Goal: Transaction & Acquisition: Book appointment/travel/reservation

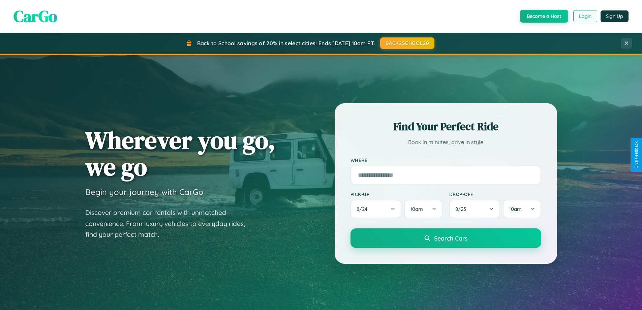
click at [585, 16] on button "Login" at bounding box center [585, 16] width 24 height 12
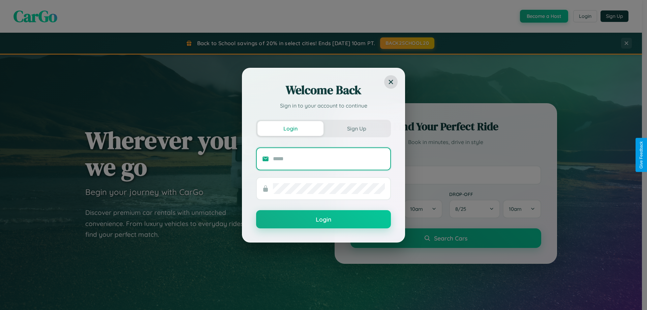
click at [329, 158] on input "text" at bounding box center [329, 158] width 112 height 11
type input "**********"
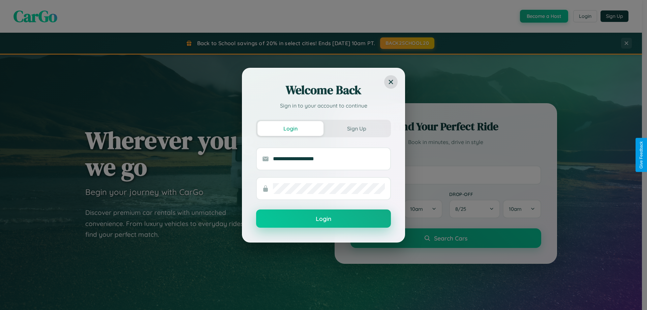
click at [324, 219] on button "Login" at bounding box center [323, 218] width 135 height 18
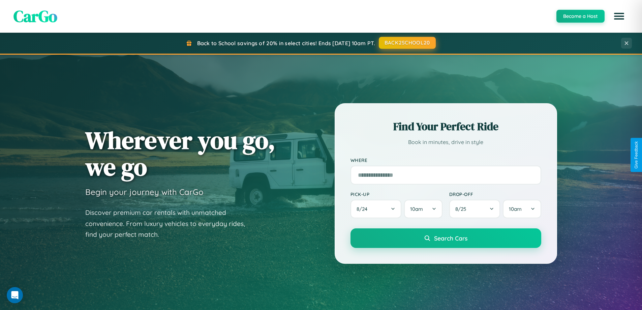
click at [407, 43] on button "BACK2SCHOOL20" at bounding box center [407, 43] width 57 height 12
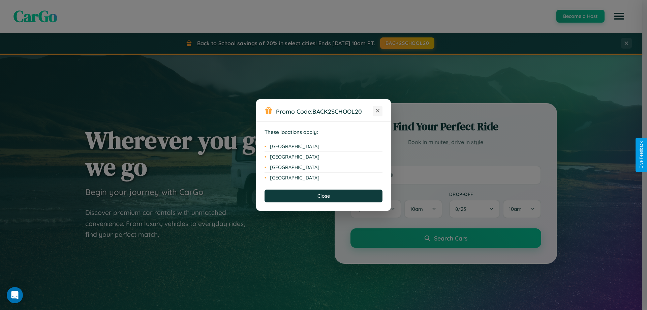
click at [378, 111] on icon at bounding box center [378, 111] width 4 height 4
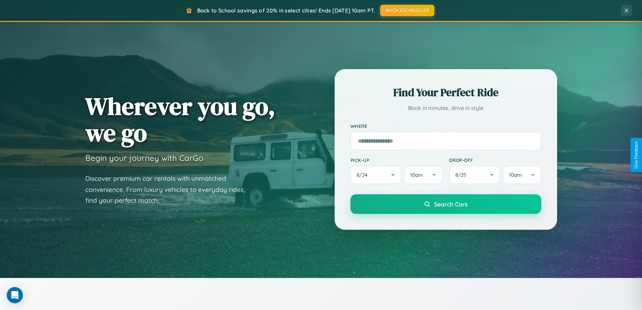
scroll to position [291, 0]
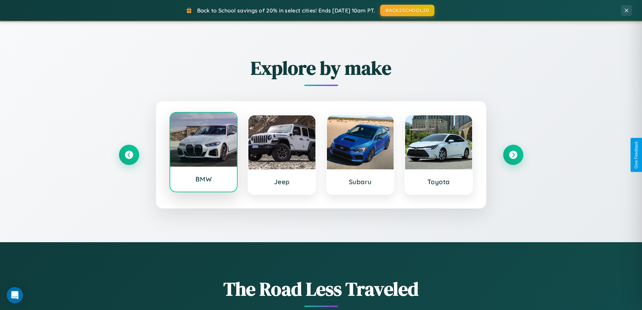
click at [203, 152] on div at bounding box center [203, 140] width 67 height 54
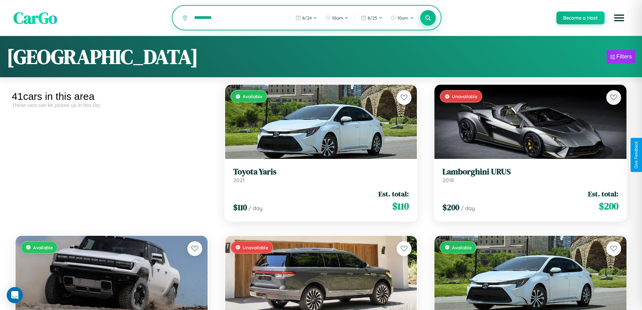
type input "*********"
click at [428, 18] on icon at bounding box center [428, 17] width 6 height 6
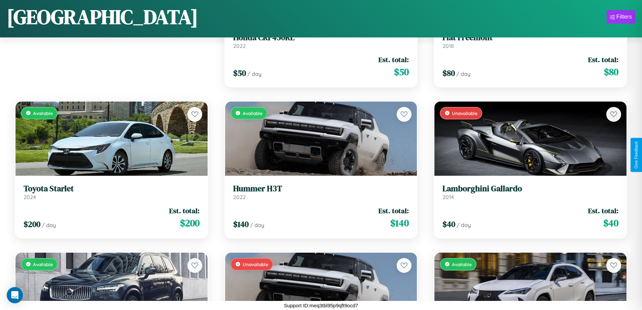
scroll to position [95, 0]
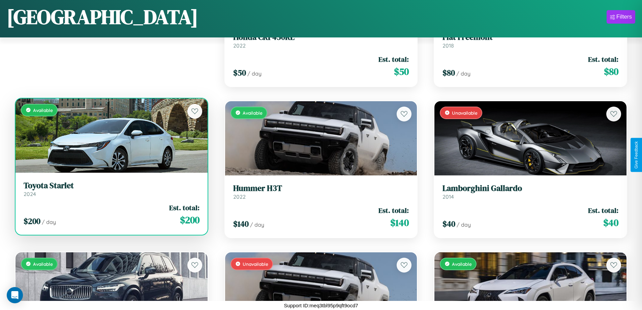
click at [111, 190] on link "Toyota Starlet 2024" at bounding box center [112, 189] width 176 height 17
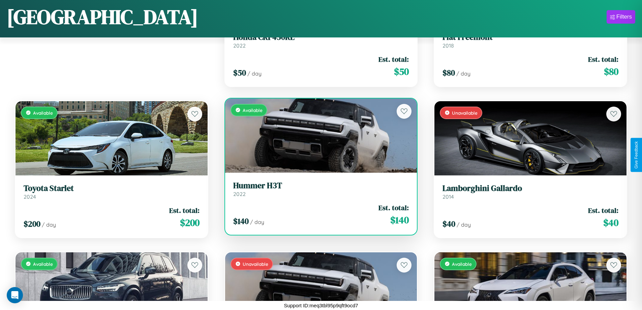
scroll to position [850, 0]
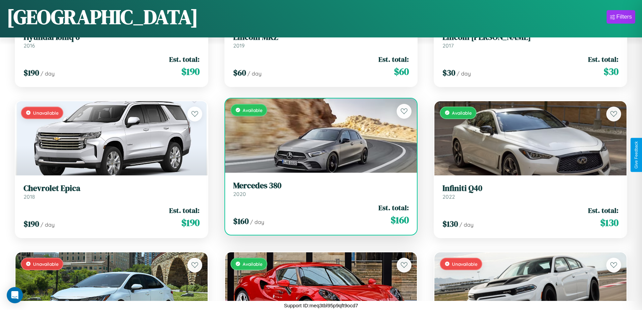
click at [318, 189] on h3 "Mercedes 380" at bounding box center [321, 186] width 176 height 10
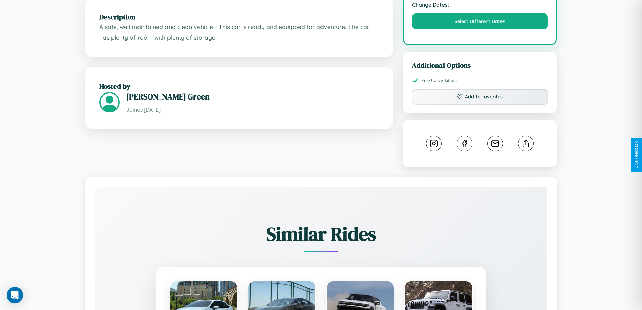
scroll to position [375, 0]
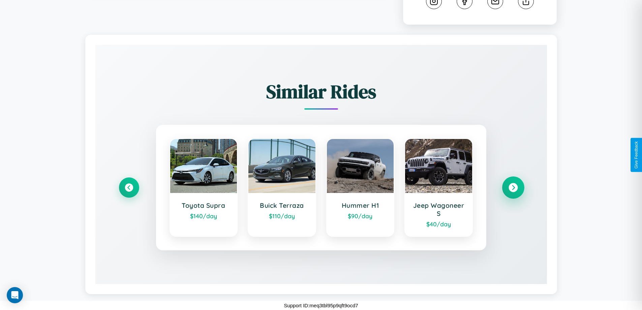
click at [513, 187] on icon at bounding box center [513, 187] width 9 height 9
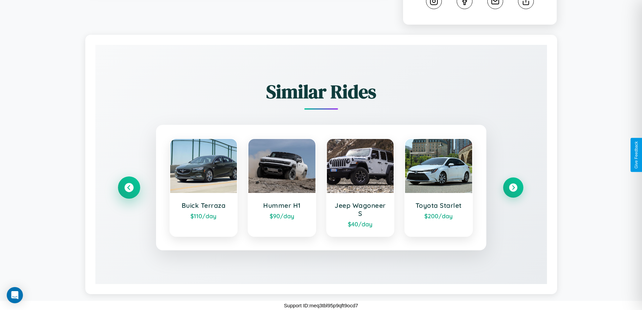
click at [129, 187] on icon at bounding box center [128, 187] width 9 height 9
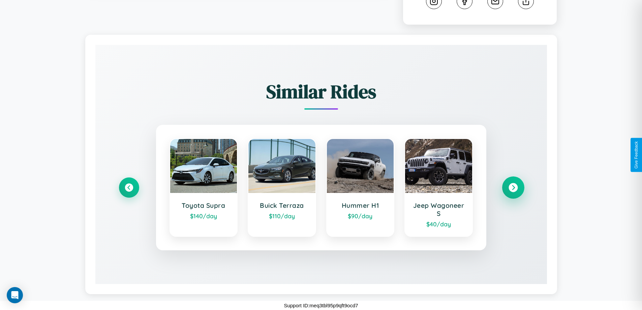
click at [513, 187] on icon at bounding box center [513, 187] width 9 height 9
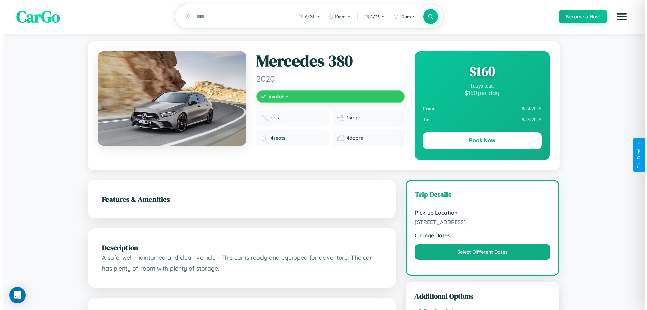
scroll to position [0, 0]
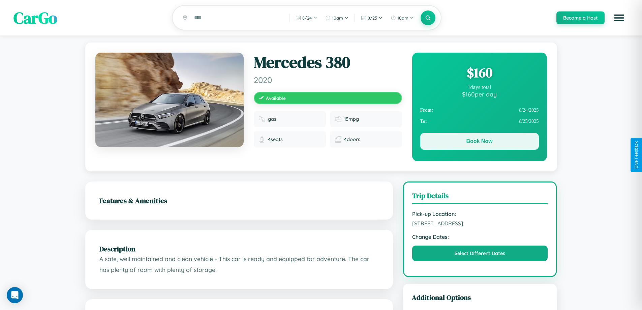
click at [479, 142] on button "Book Now" at bounding box center [479, 141] width 119 height 17
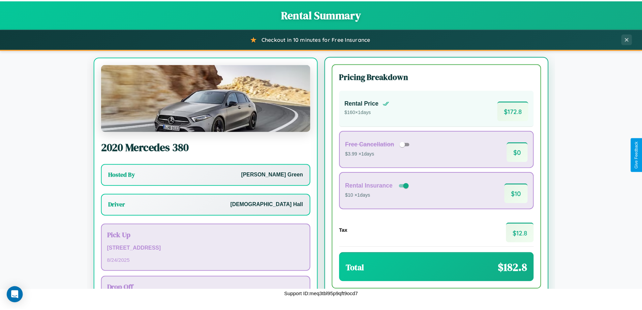
scroll to position [31, 0]
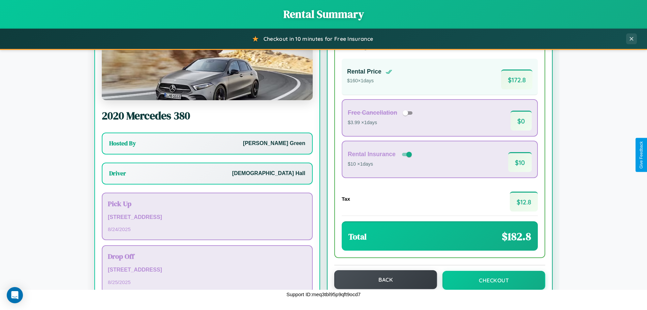
click at [383, 279] on button "Back" at bounding box center [385, 279] width 103 height 19
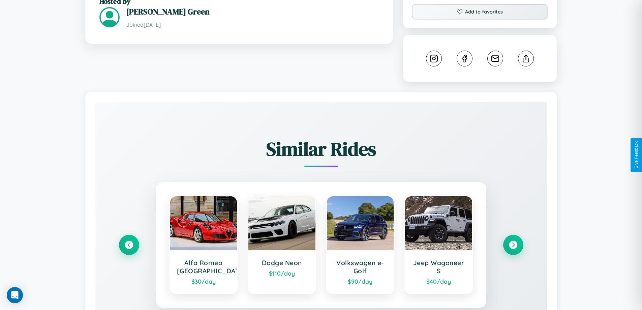
scroll to position [375, 0]
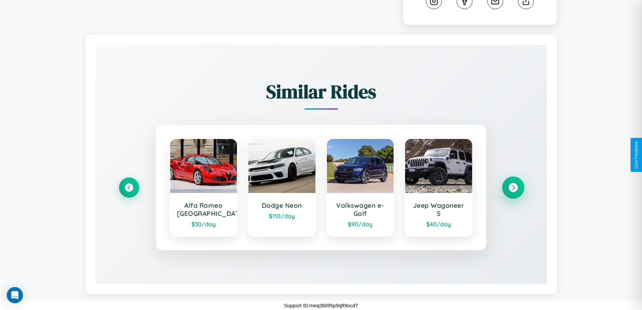
click at [513, 187] on icon at bounding box center [513, 187] width 9 height 9
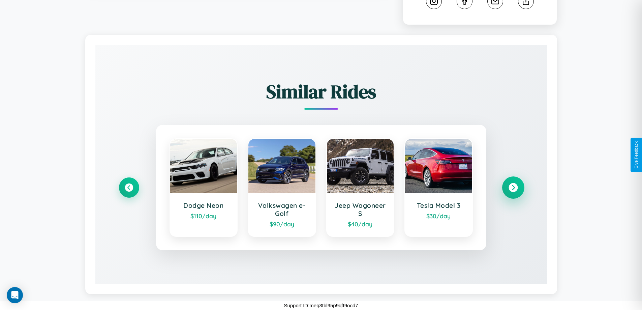
click at [513, 187] on icon at bounding box center [513, 187] width 9 height 9
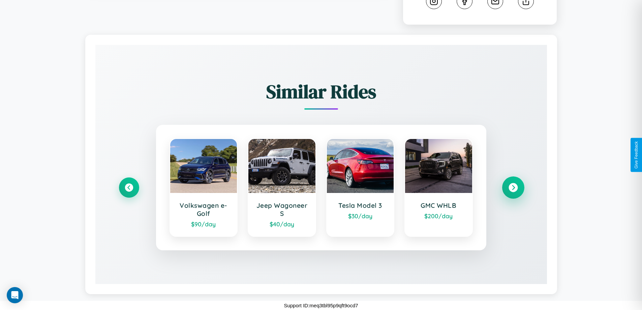
click at [513, 187] on icon at bounding box center [513, 187] width 9 height 9
